Goal: Submit feedback/report problem: Submit feedback/report problem

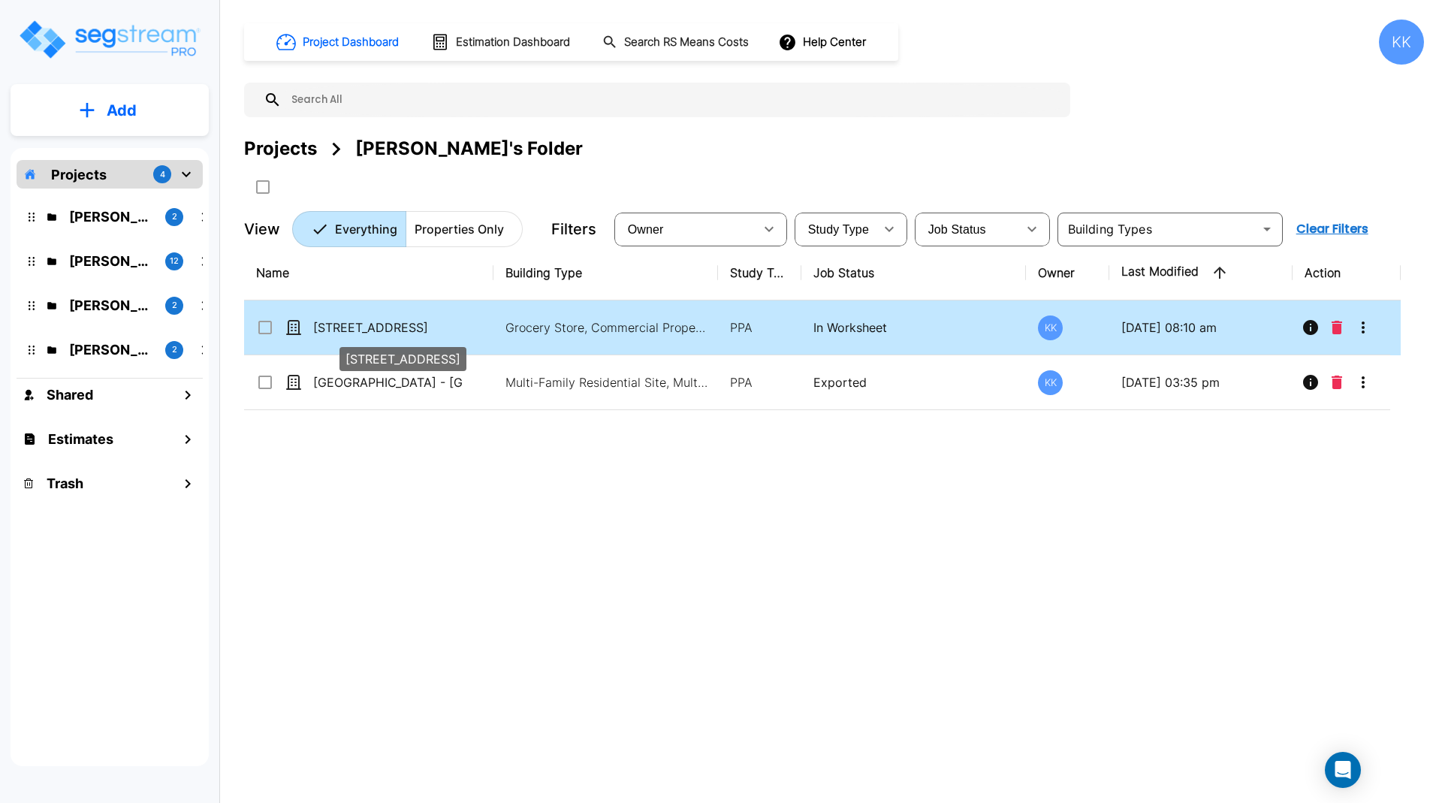
click at [361, 320] on p "[STREET_ADDRESS]" at bounding box center [388, 328] width 150 height 18
click at [350, 323] on p "[STREET_ADDRESS]" at bounding box center [388, 328] width 150 height 18
checkbox input "false"
click at [350, 323] on p "[STREET_ADDRESS]" at bounding box center [388, 328] width 150 height 18
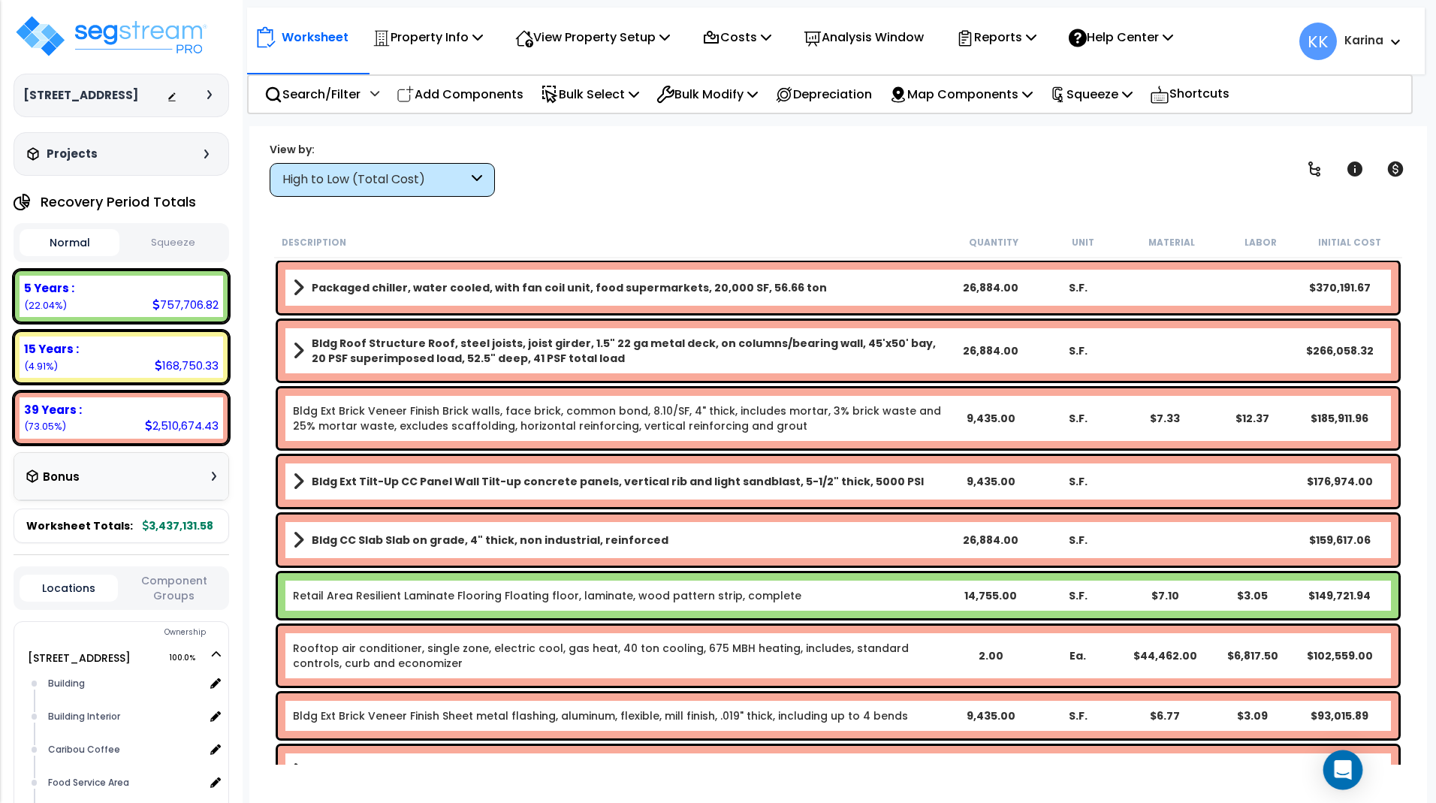
click at [1342, 765] on icon "Open Intercom Messenger" at bounding box center [1342, 770] width 17 height 20
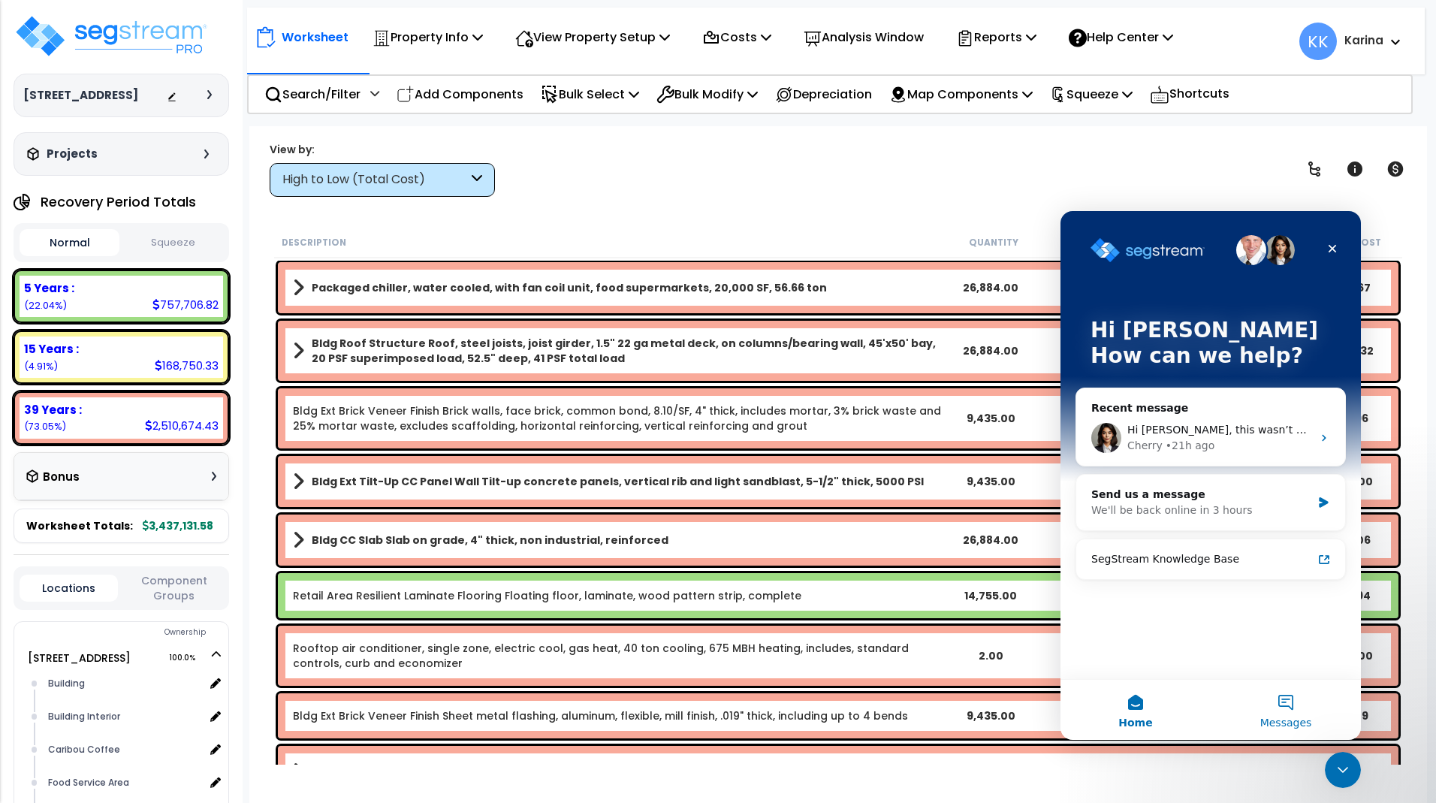
click at [1282, 697] on button "Messages" at bounding box center [1286, 710] width 150 height 60
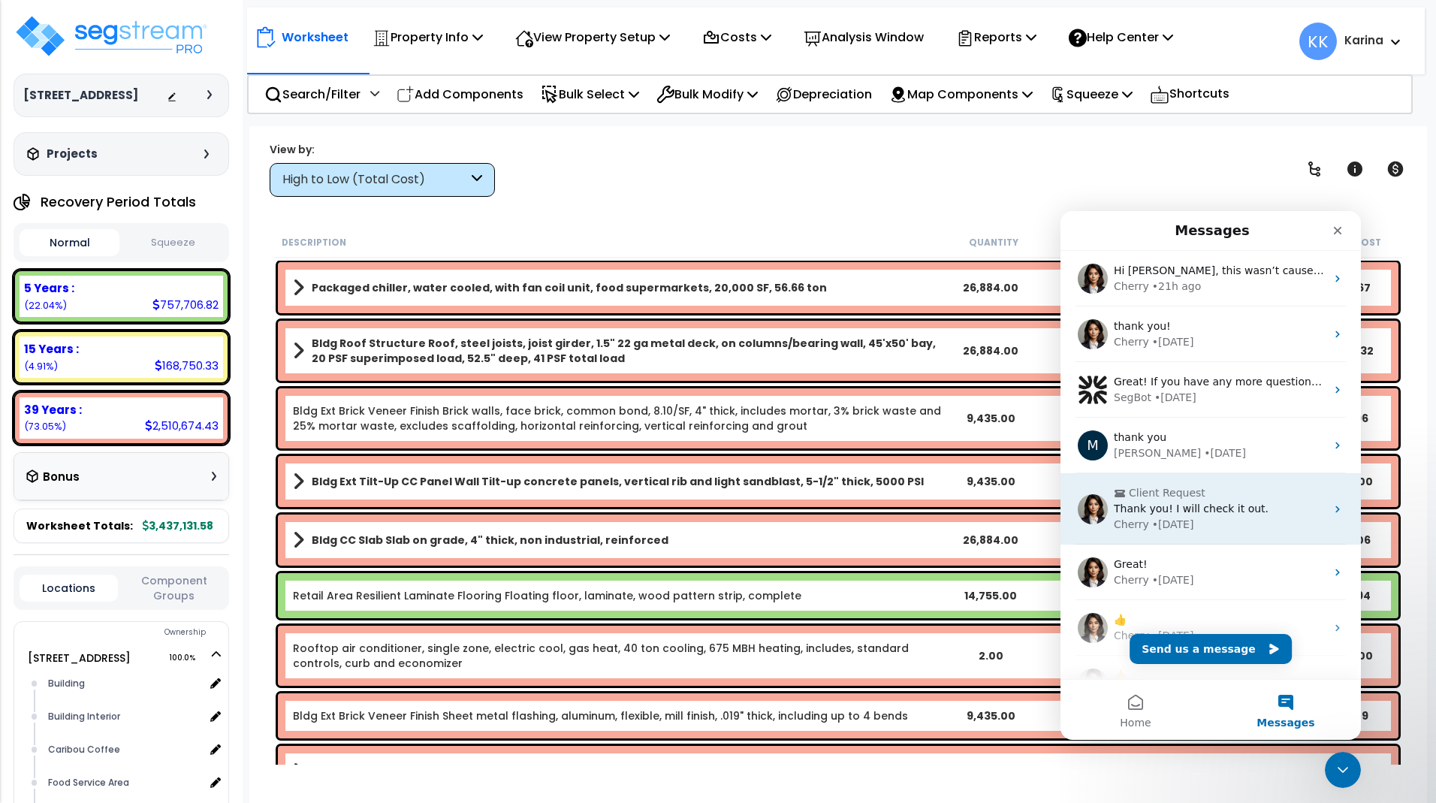
scroll to position [92, 0]
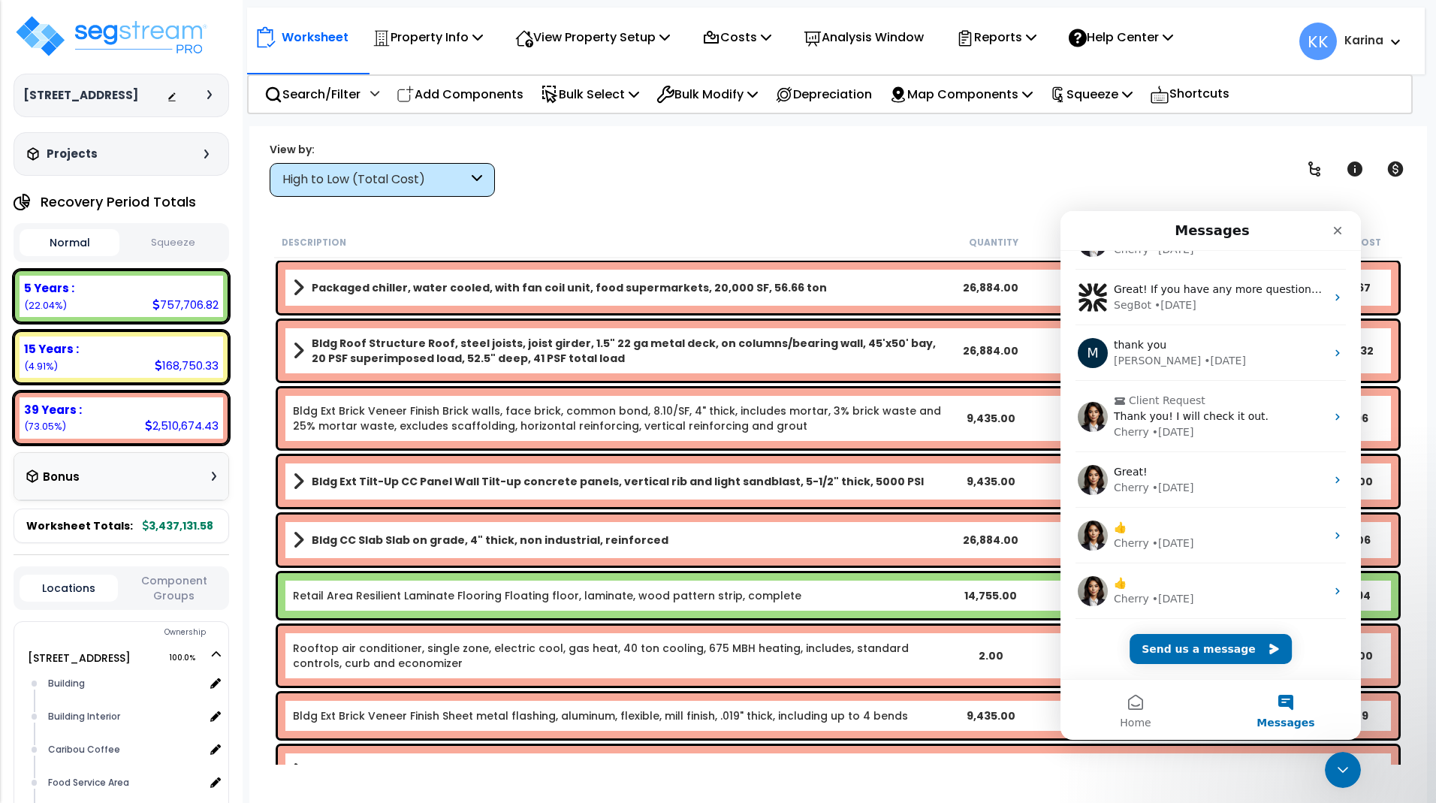
click at [461, 183] on div "High to Low (Total Cost)" at bounding box center [375, 179] width 186 height 17
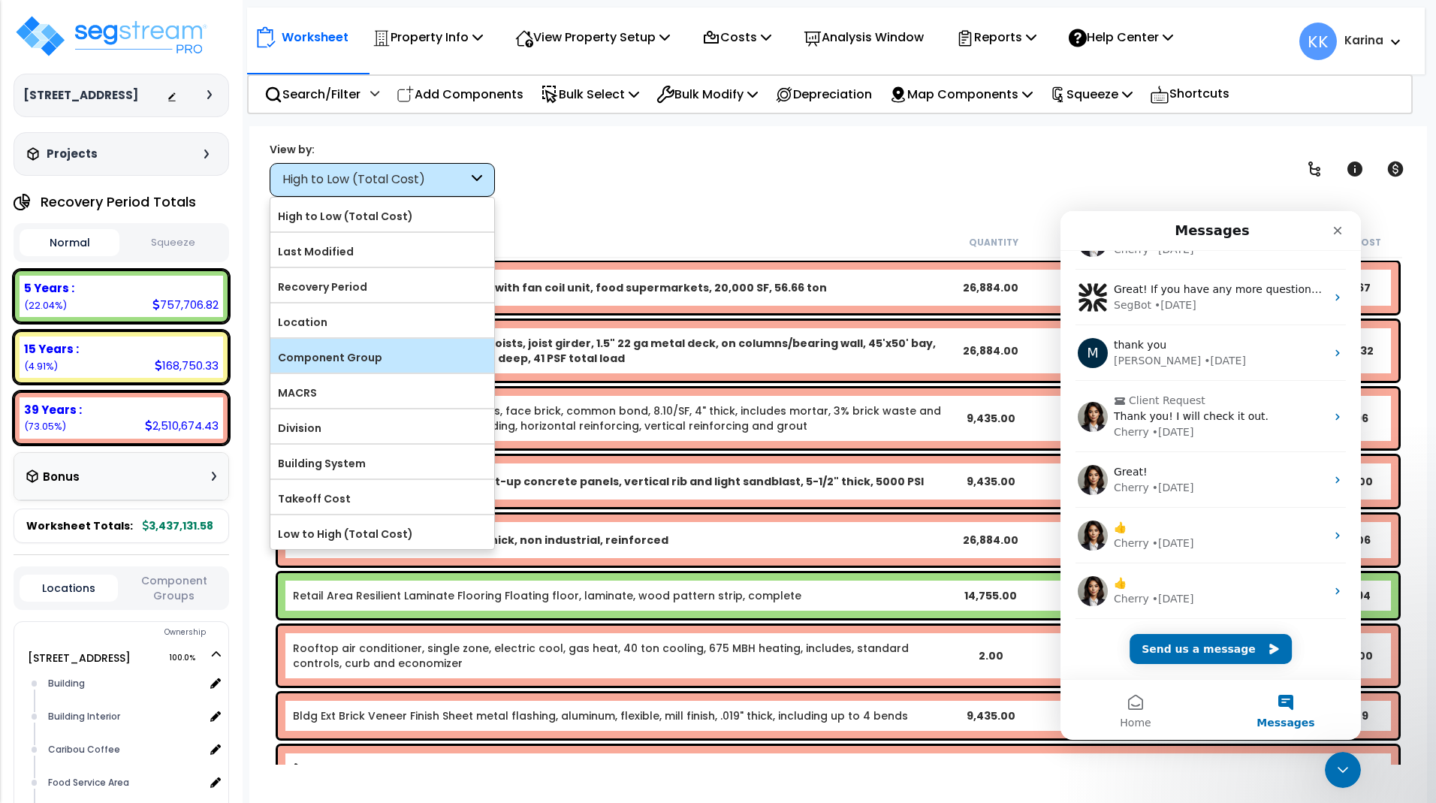
click at [350, 363] on label "Component Group" at bounding box center [382, 357] width 224 height 23
click at [0, 0] on input "Component Group" at bounding box center [0, 0] width 0 height 0
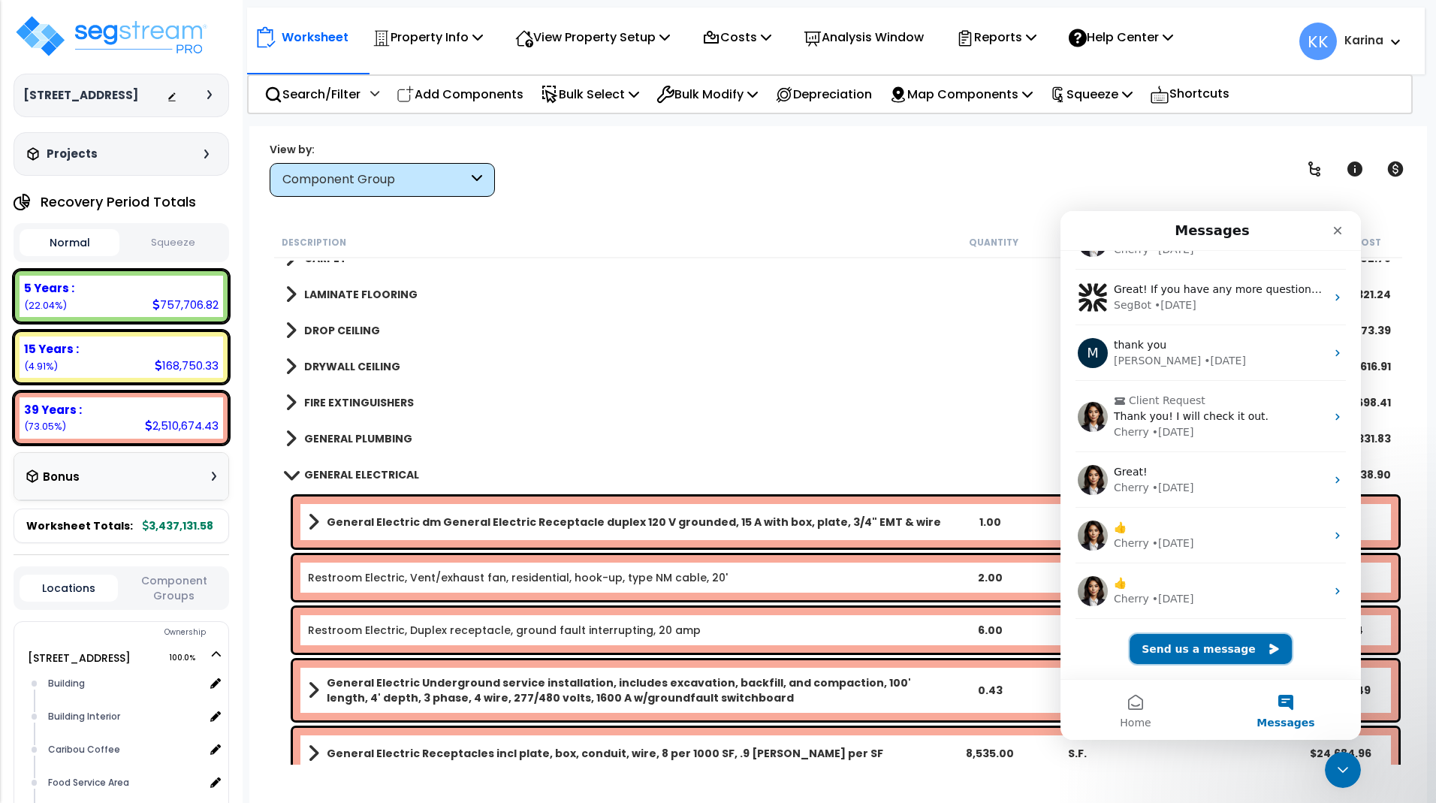
click at [1200, 651] on button "Send us a message" at bounding box center [1211, 649] width 162 height 30
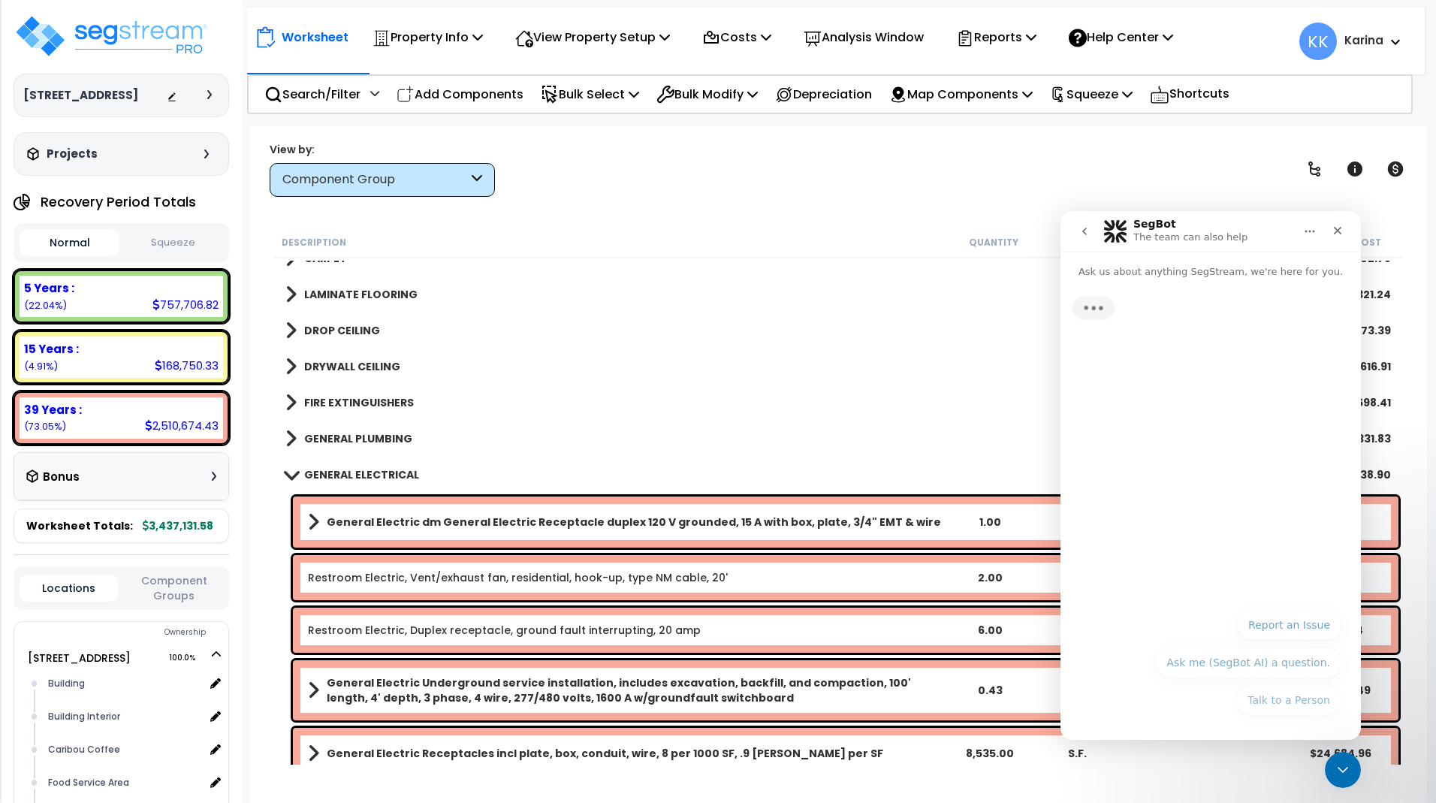
scroll to position [32, 0]
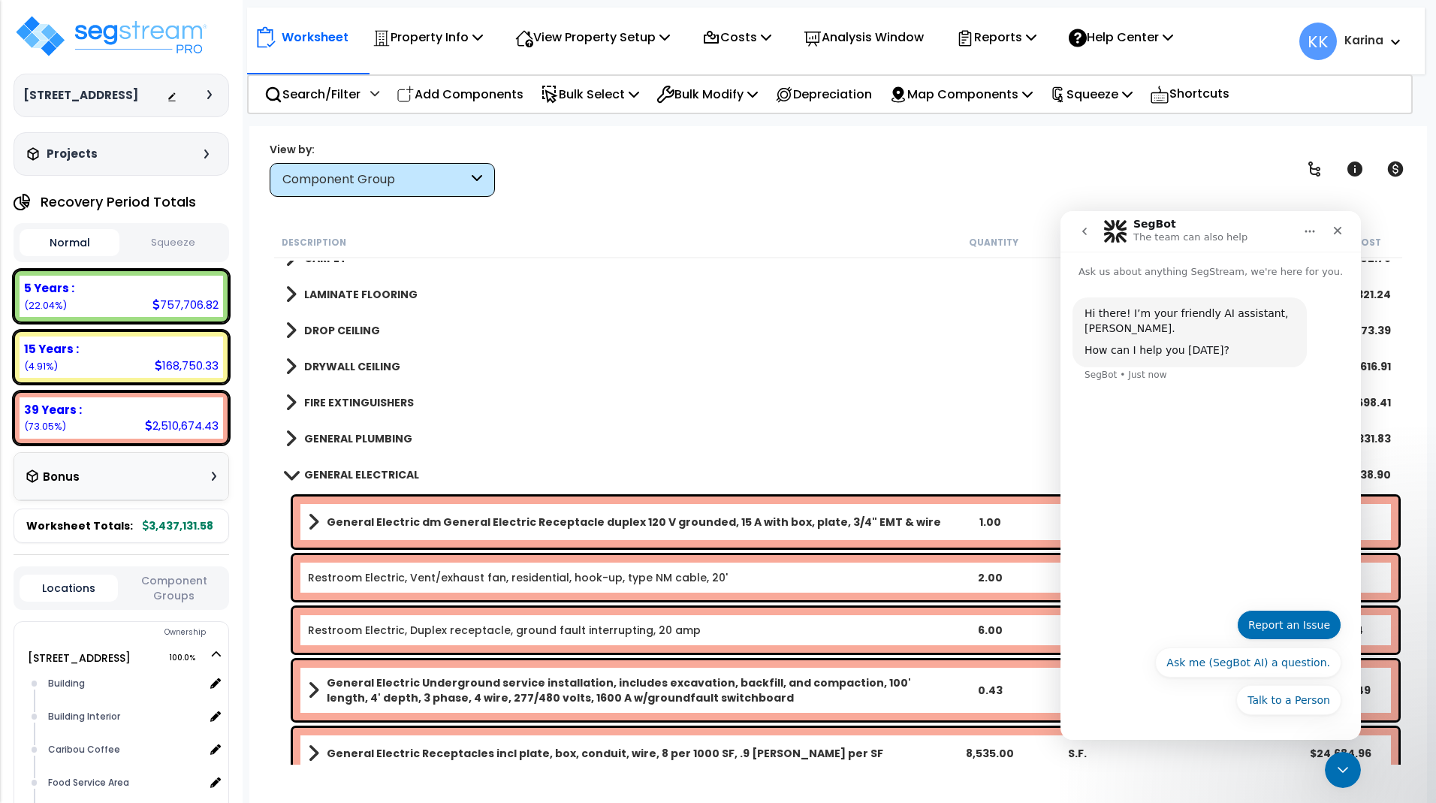
click at [1287, 626] on button "Report an Issue" at bounding box center [1289, 625] width 104 height 30
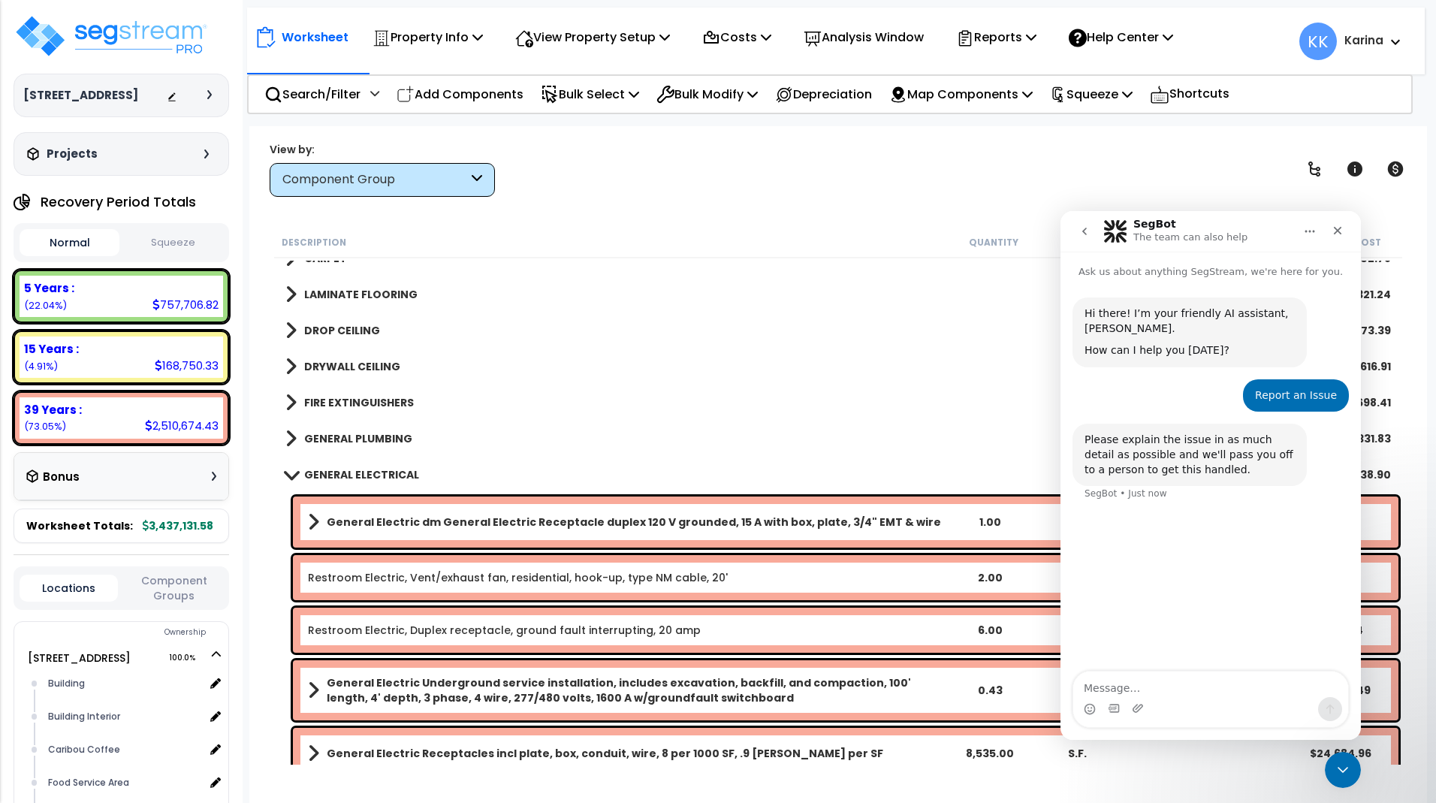
click at [1107, 690] on textarea "Message…" at bounding box center [1210, 685] width 275 height 26
click at [1185, 689] on textarea "This is the property: https://enterprise.segstream.com/project/v2/take-offsheet…" at bounding box center [1210, 670] width 275 height 56
click at [1285, 690] on textarea "This is the property: https://enterprise.segstream.com/project/v2/take-offsheet…" at bounding box center [1210, 670] width 275 height 56
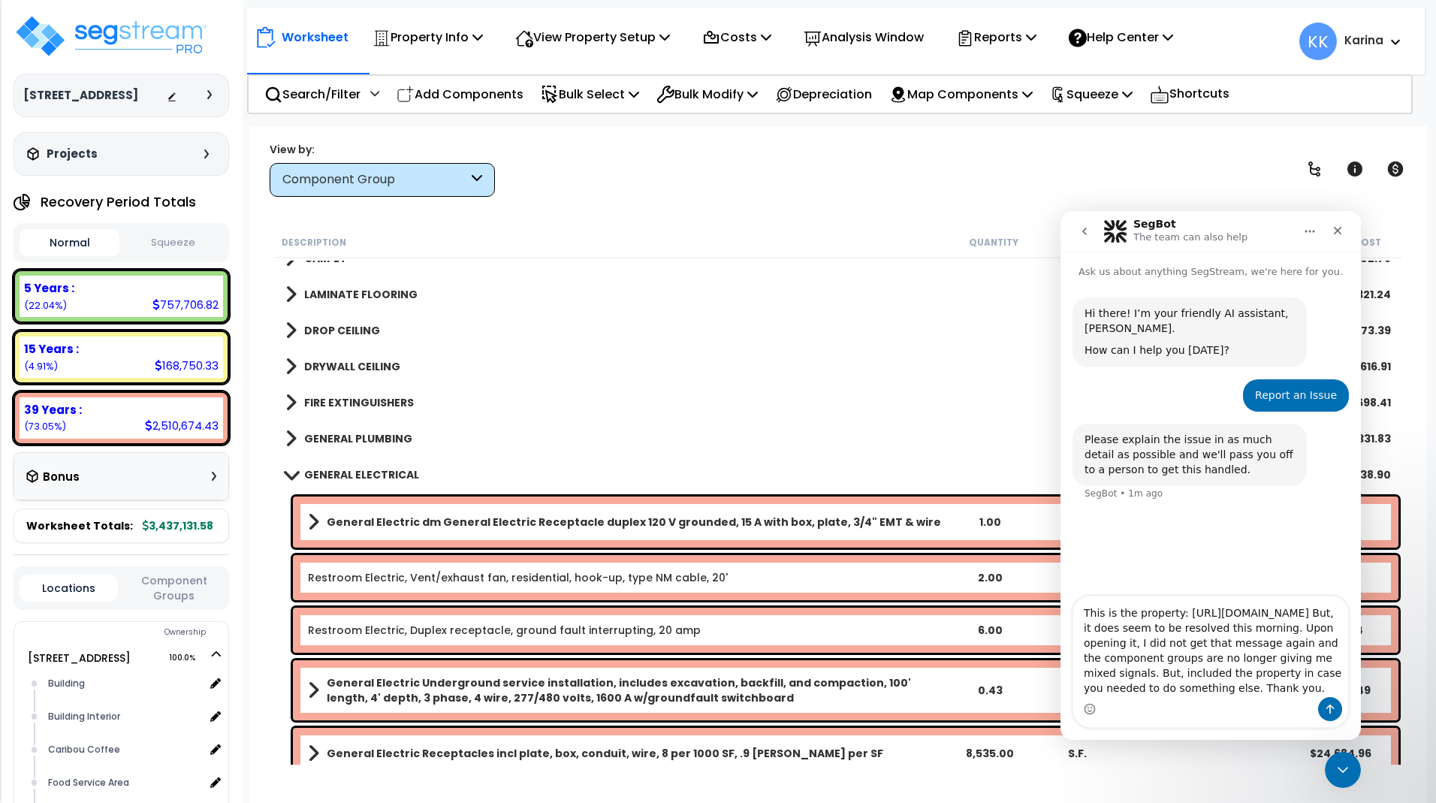
click at [1266, 660] on textarea "This is the property: https://enterprise.segstream.com/project/v2/take-offsheet…" at bounding box center [1210, 646] width 275 height 101
type textarea "This is the property: https://enterprise.segstream.com/project/v2/take-offsheet…"
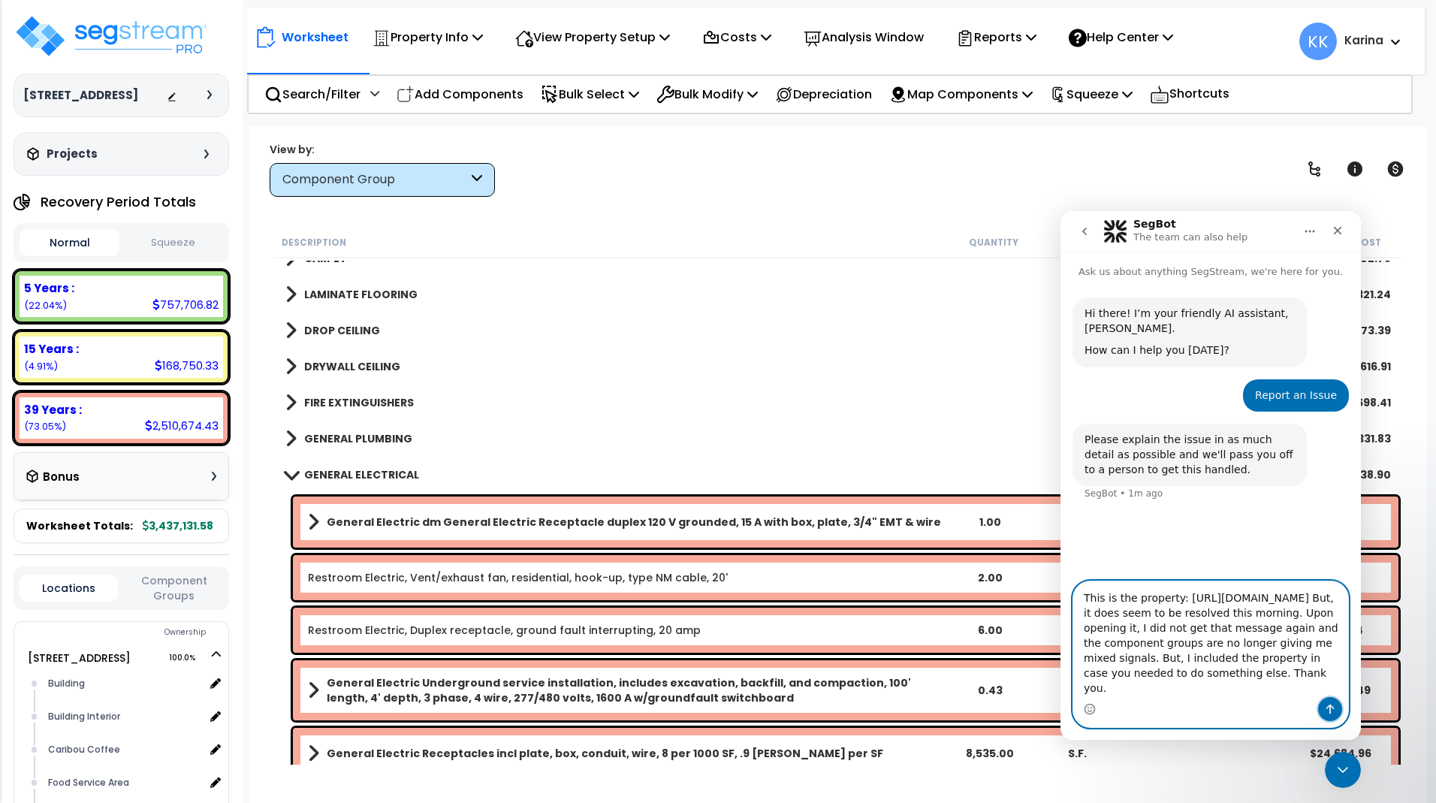
click at [1330, 711] on icon "Send a message…" at bounding box center [1331, 710] width 8 height 10
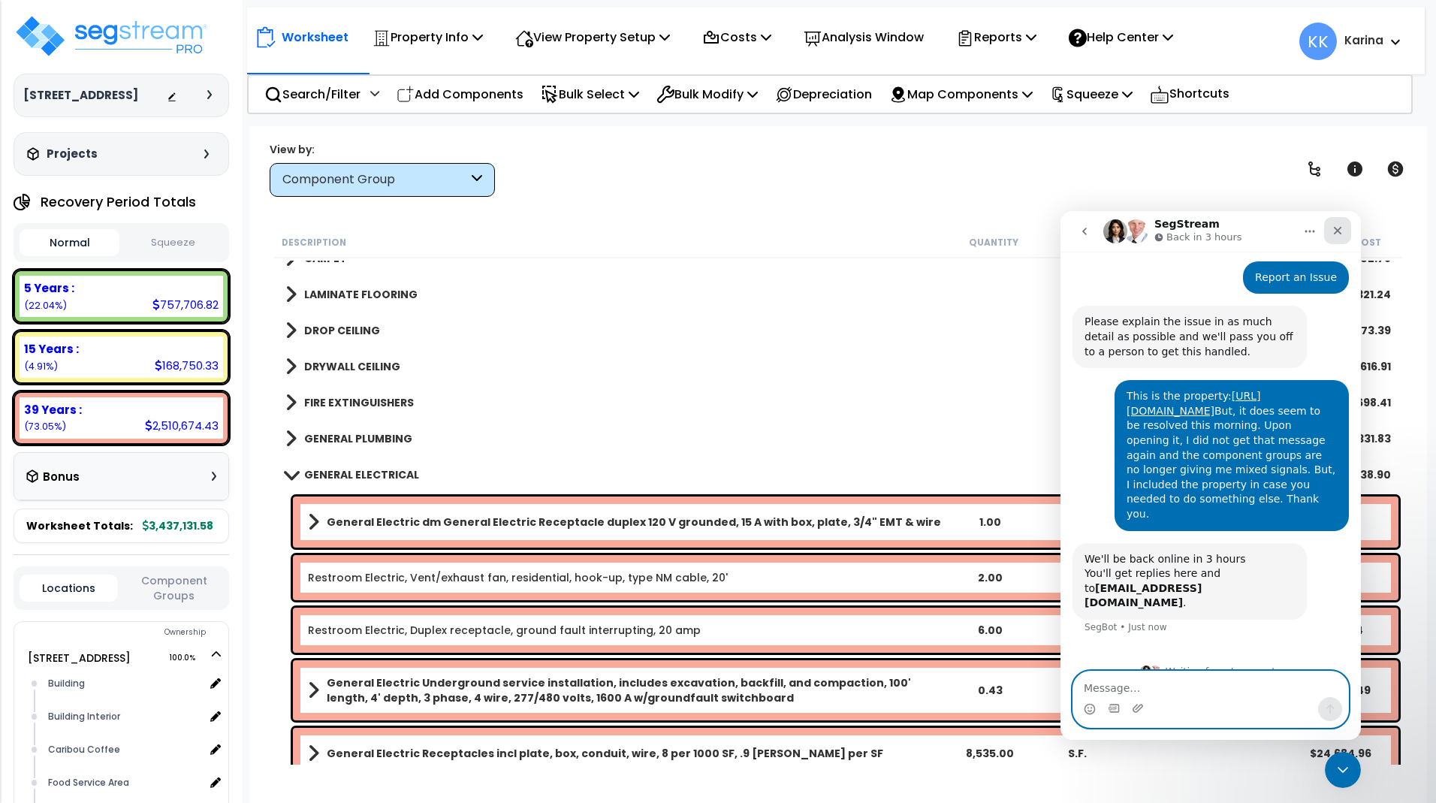
scroll to position [125, 0]
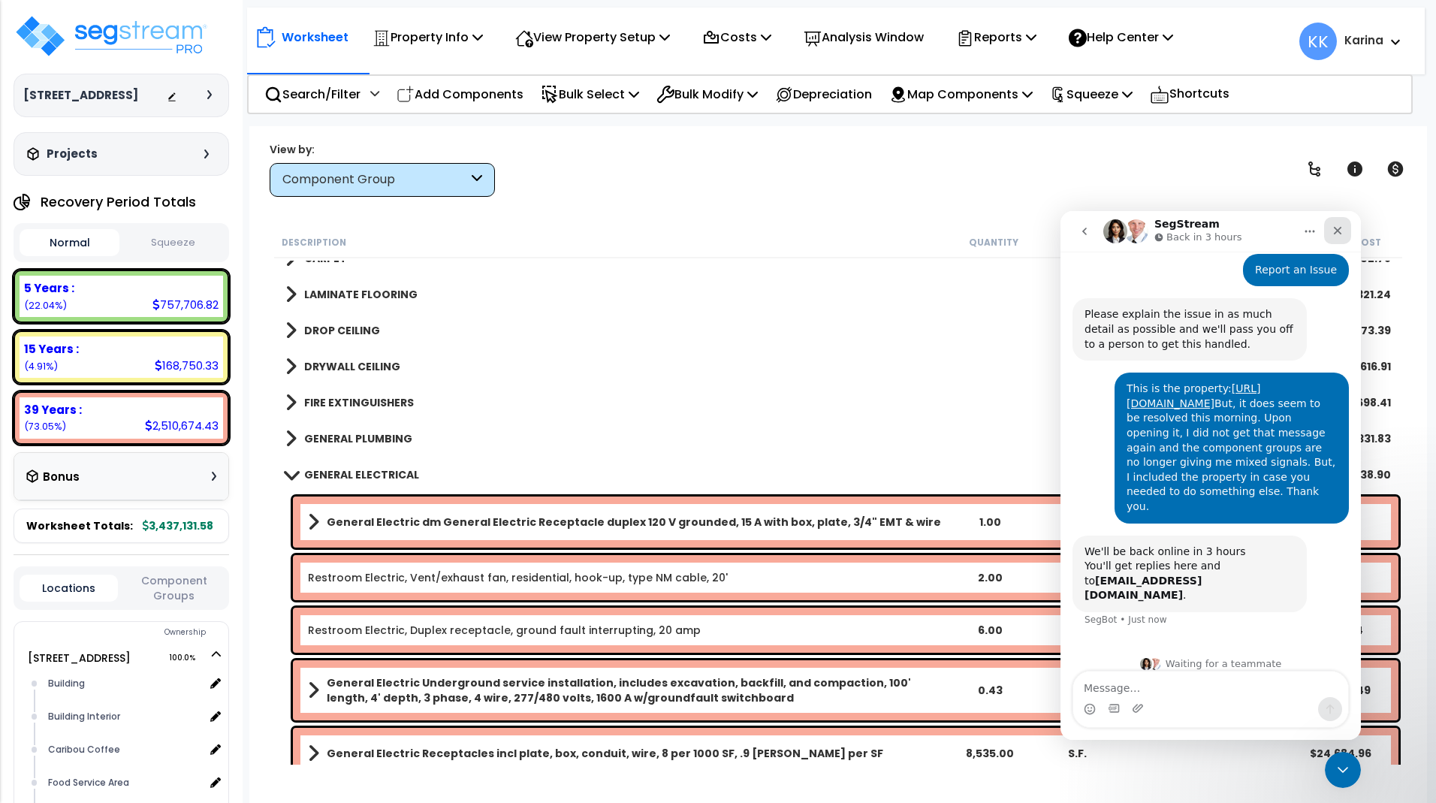
click at [1341, 231] on icon "Close" at bounding box center [1338, 231] width 12 height 12
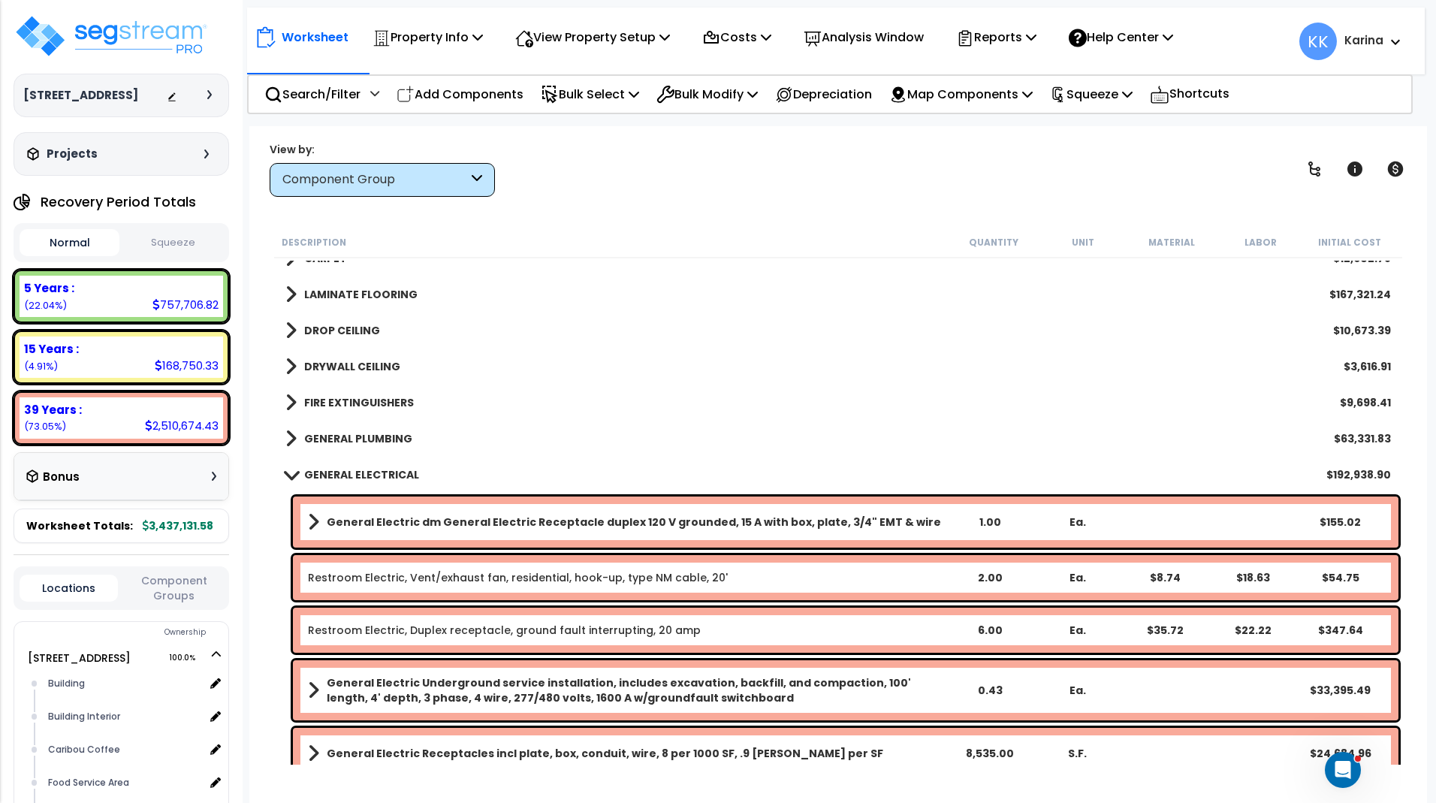
scroll to position [0, 0]
click at [288, 472] on span at bounding box center [290, 474] width 21 height 11
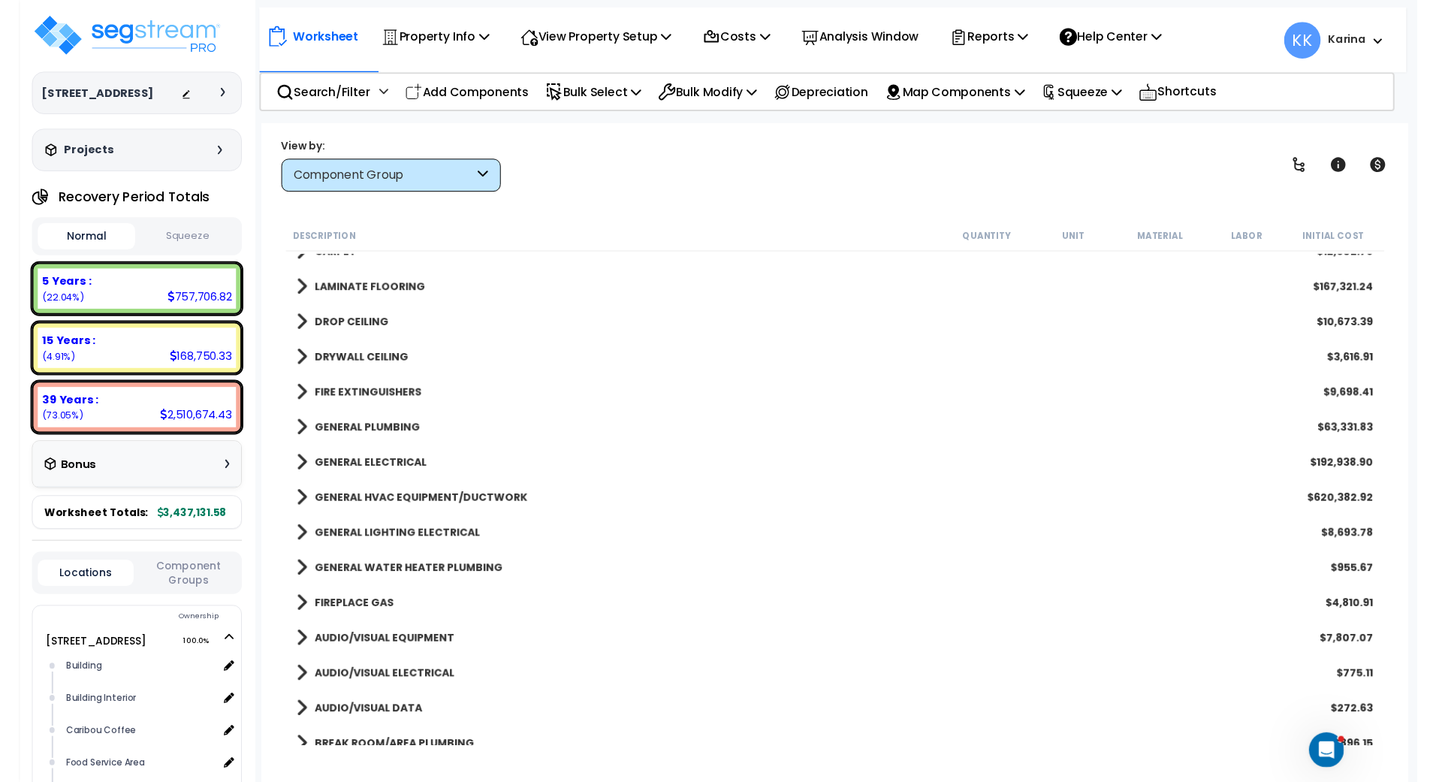
scroll to position [125, 0]
